Goal: Navigation & Orientation: Find specific page/section

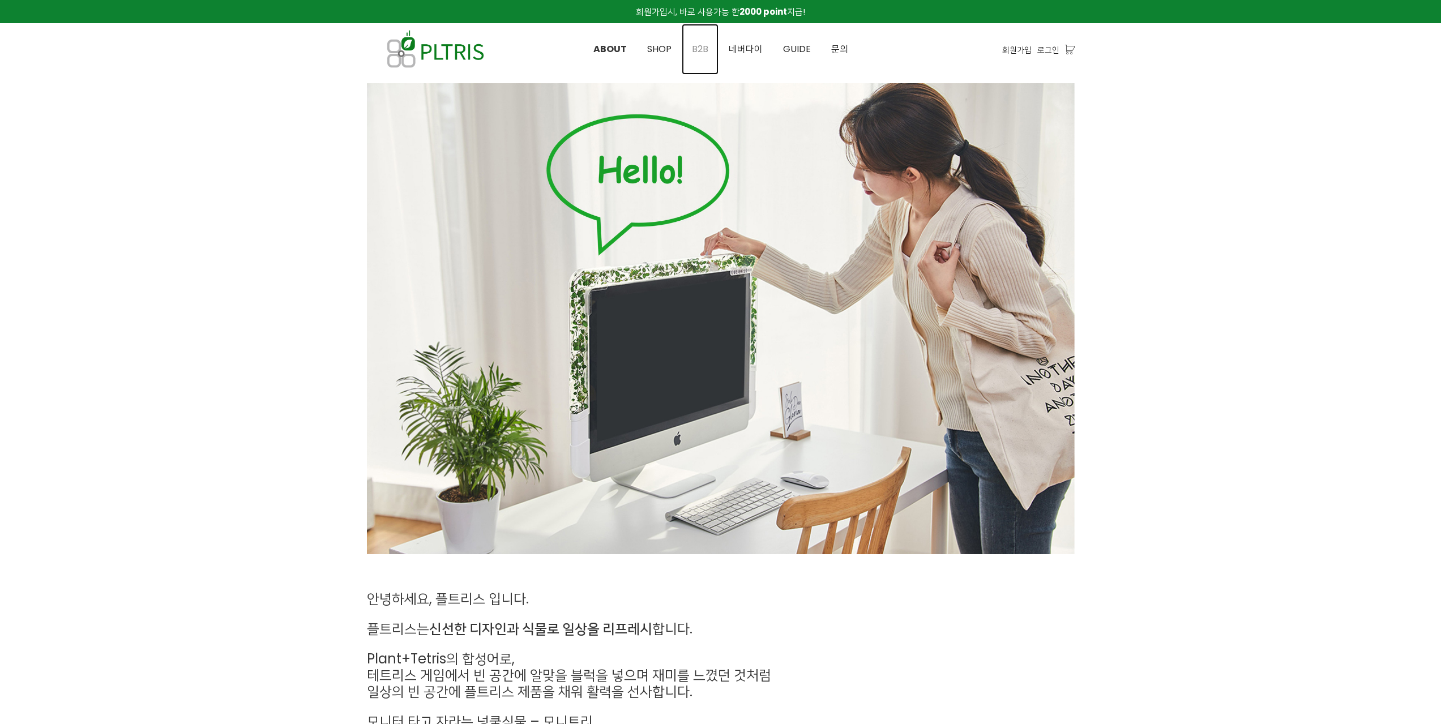
click at [699, 46] on span "B2B" at bounding box center [700, 48] width 16 height 13
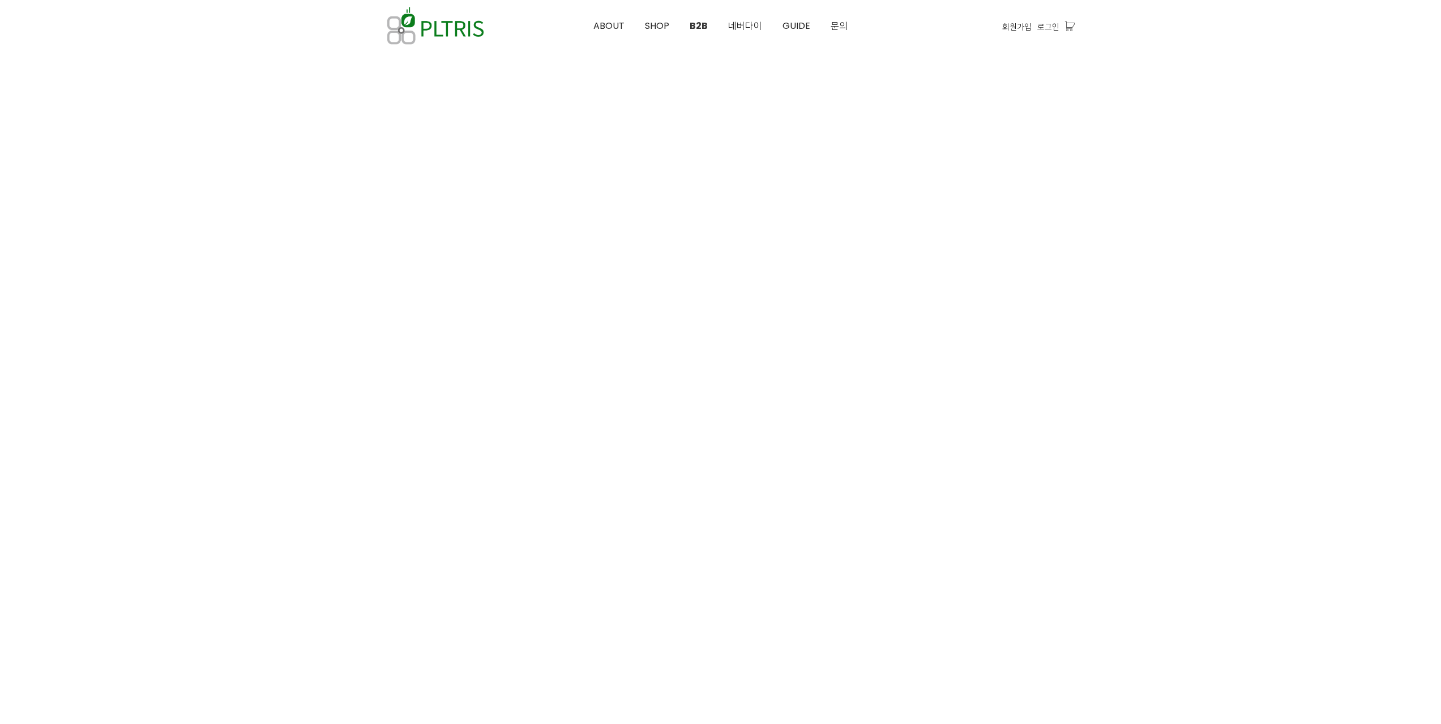
scroll to position [780, 0]
click at [654, 26] on span "SHOP" at bounding box center [657, 25] width 24 height 13
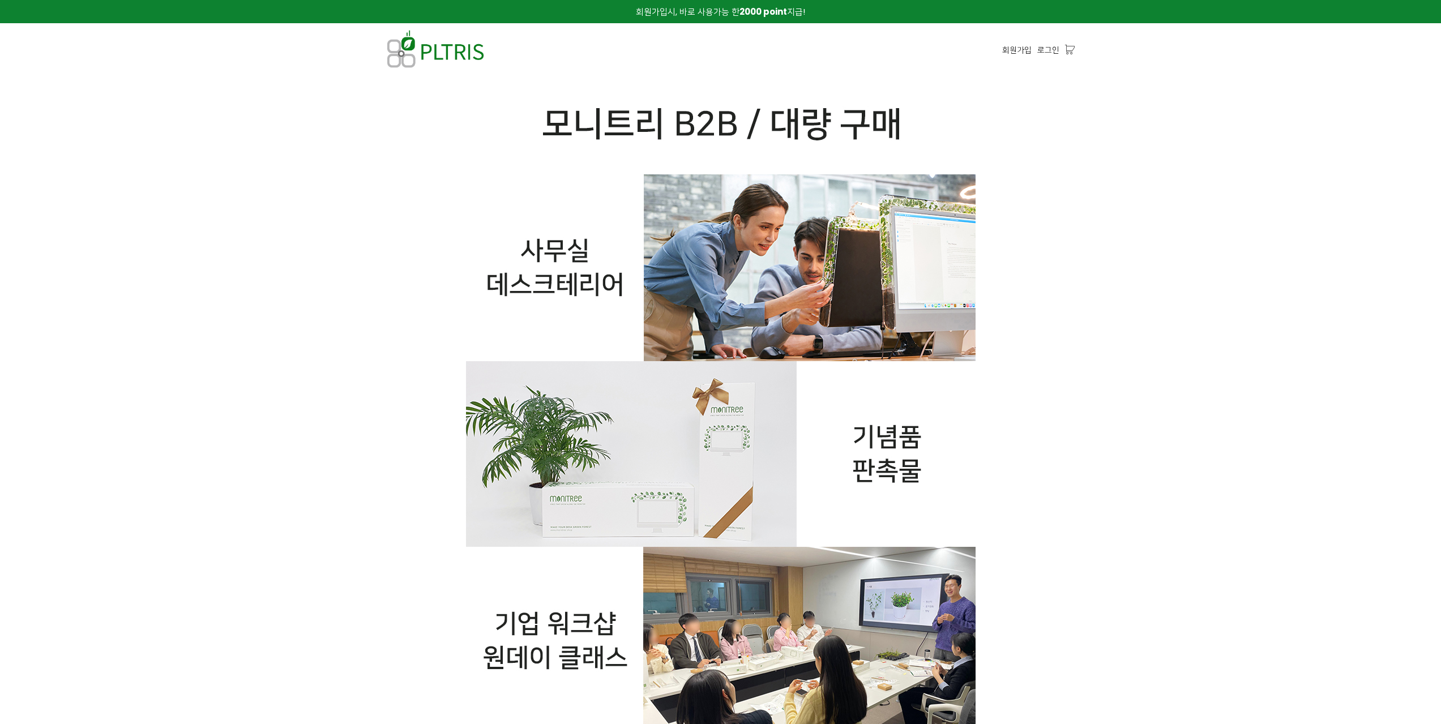
scroll to position [780, 0]
